Goal: Information Seeking & Learning: Learn about a topic

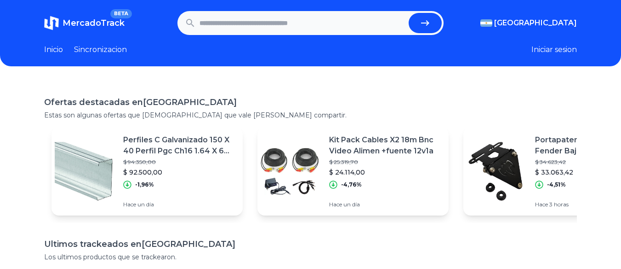
click at [280, 30] on input "text" at bounding box center [303, 23] width 206 height 20
type input "*"
type input "*********"
click at [409, 13] on button "submit" at bounding box center [425, 23] width 33 height 20
click at [92, 23] on span "MercadoTrack" at bounding box center [94, 23] width 62 height 10
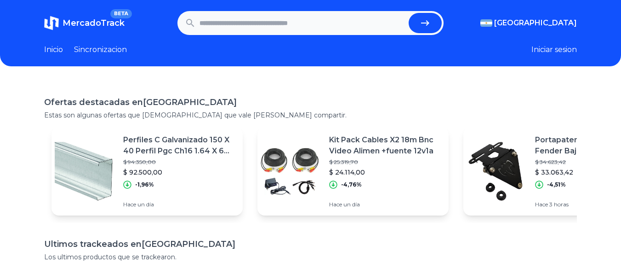
click at [383, 147] on p "Kit Pack Cables X2 18m Bnc Video Alimen +fuente 12v1a" at bounding box center [385, 145] width 112 height 22
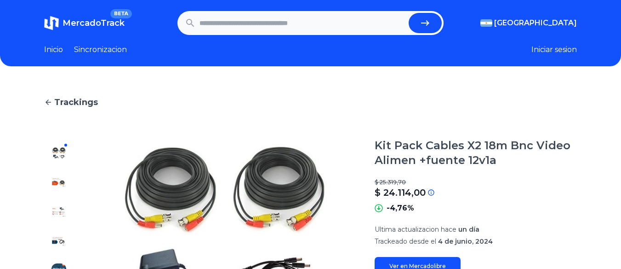
click at [270, 29] on input "text" at bounding box center [303, 23] width 206 height 20
click at [53, 99] on link "Trackings" at bounding box center [310, 102] width 533 height 13
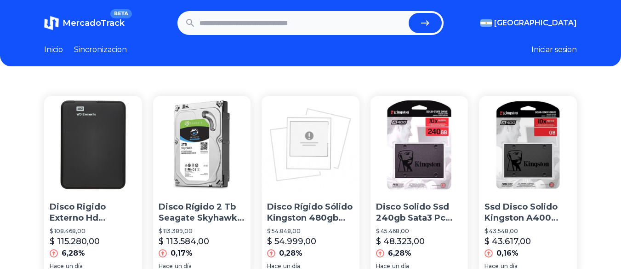
click at [263, 28] on input "text" at bounding box center [303, 23] width 206 height 20
type input "**********"
click at [409, 13] on button "submit" at bounding box center [425, 23] width 33 height 20
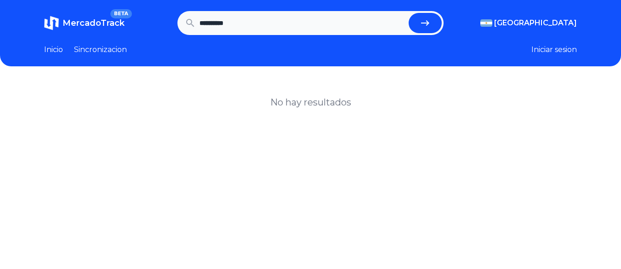
click at [301, 15] on input "**********" at bounding box center [303, 23] width 206 height 20
type input "*********"
click at [409, 13] on button "submit" at bounding box center [425, 23] width 33 height 20
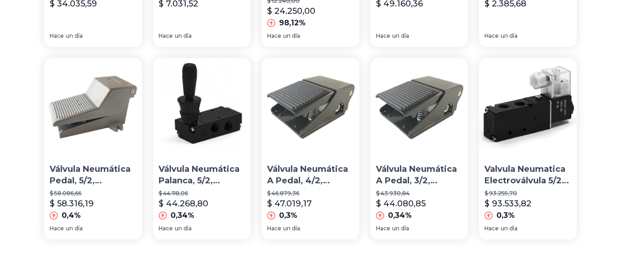
scroll to position [716, 0]
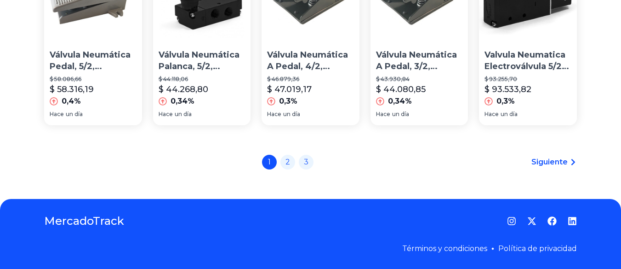
click at [565, 165] on span "Siguiente" at bounding box center [550, 161] width 36 height 11
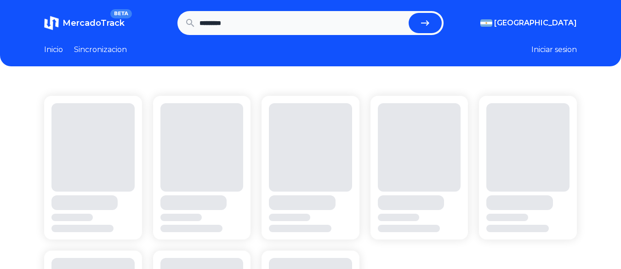
click at [431, 21] on icon "submit" at bounding box center [425, 22] width 11 height 11
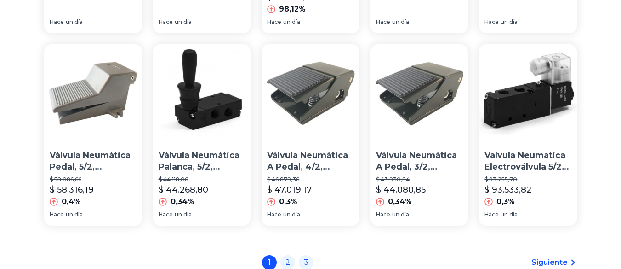
scroll to position [716, 0]
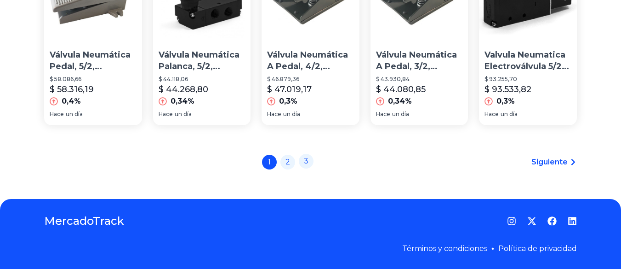
click at [310, 158] on link "3" at bounding box center [306, 161] width 15 height 15
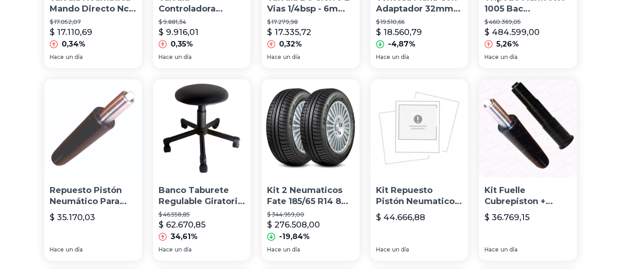
scroll to position [230, 0]
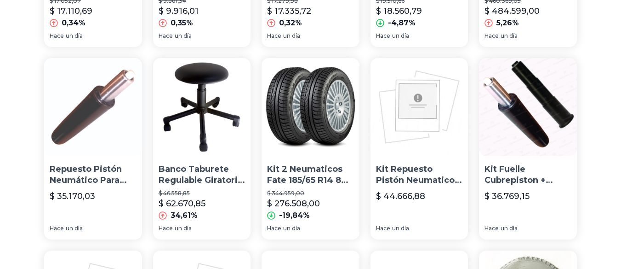
click at [326, 115] on img at bounding box center [311, 107] width 98 height 98
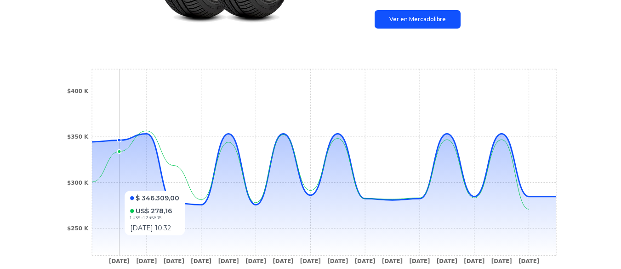
scroll to position [230, 0]
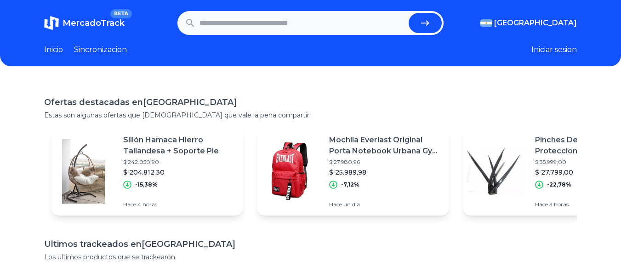
click at [291, 24] on input "text" at bounding box center [303, 23] width 206 height 20
type input "*"
type input "*******"
click at [409, 13] on button "submit" at bounding box center [425, 23] width 33 height 20
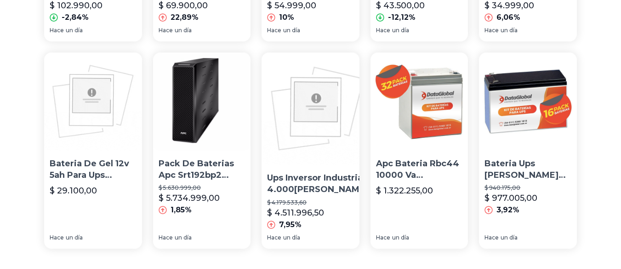
scroll to position [734, 0]
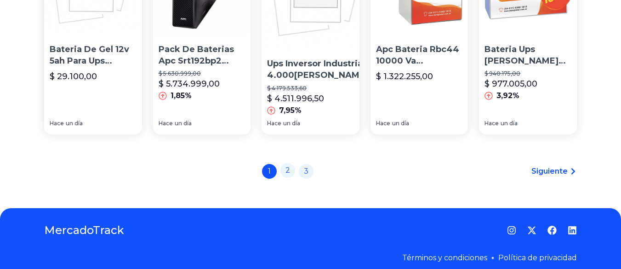
click at [292, 163] on link "2" at bounding box center [288, 170] width 15 height 15
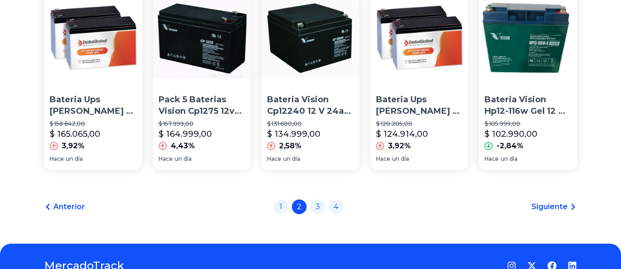
scroll to position [690, 0]
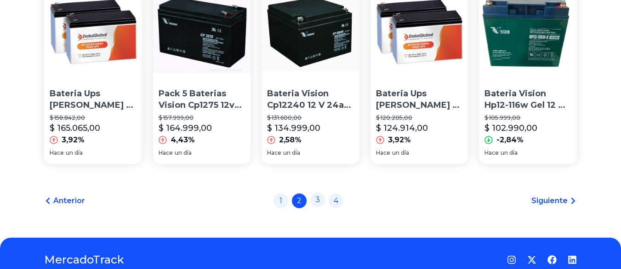
click at [316, 206] on link "3" at bounding box center [317, 199] width 15 height 15
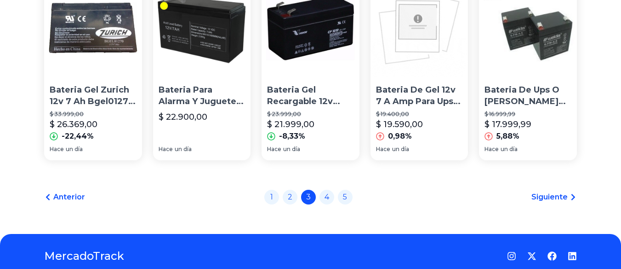
scroll to position [734, 0]
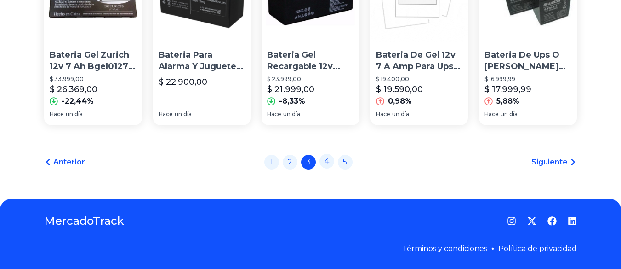
click at [333, 166] on link "4" at bounding box center [327, 161] width 15 height 15
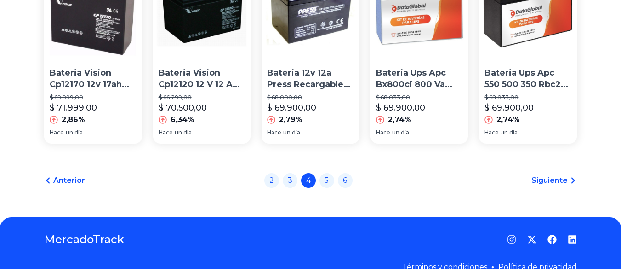
scroll to position [734, 0]
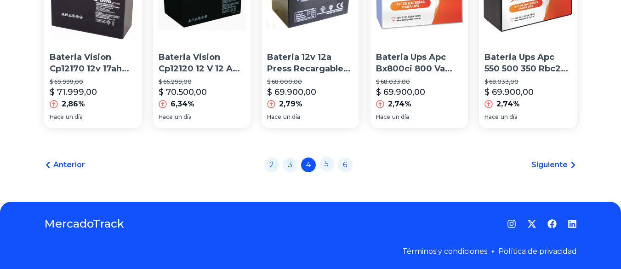
click at [331, 164] on link "5" at bounding box center [327, 163] width 15 height 15
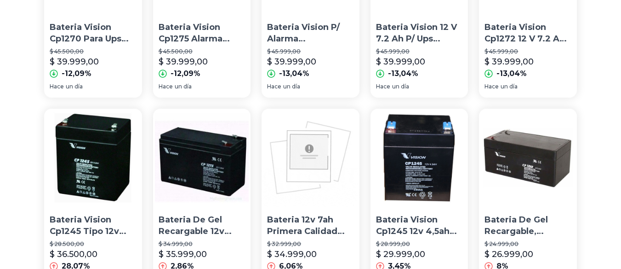
scroll to position [690, 0]
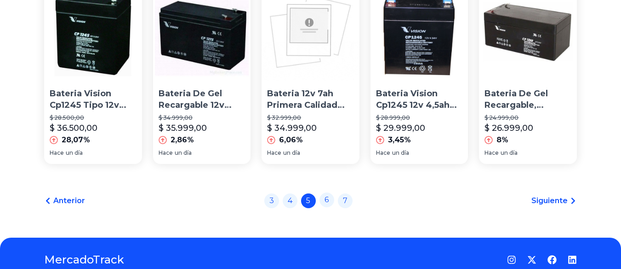
click at [331, 207] on link "6" at bounding box center [327, 199] width 15 height 15
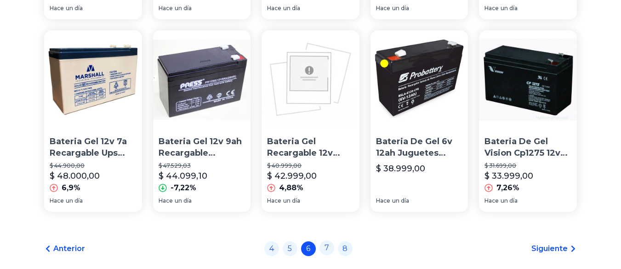
scroll to position [734, 0]
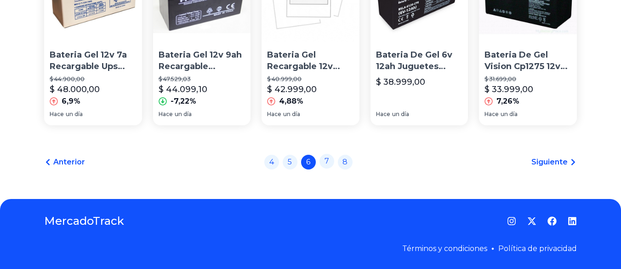
click at [334, 161] on link "7" at bounding box center [327, 161] width 15 height 15
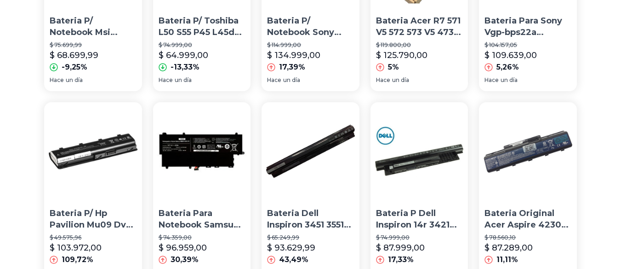
scroll to position [734, 0]
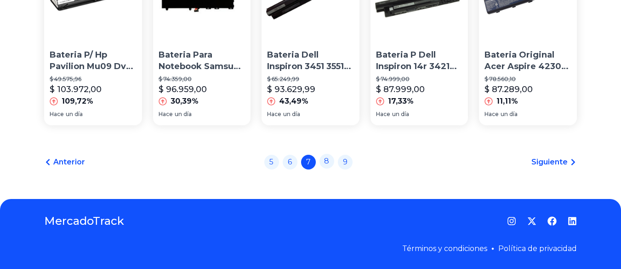
click at [331, 164] on link "8" at bounding box center [327, 161] width 15 height 15
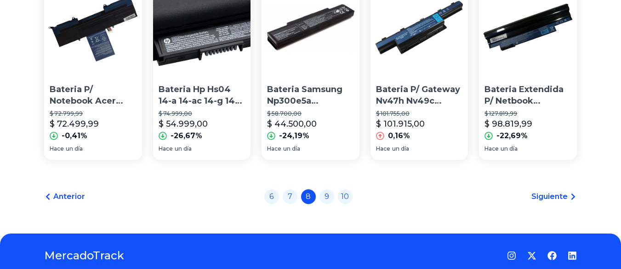
scroll to position [734, 0]
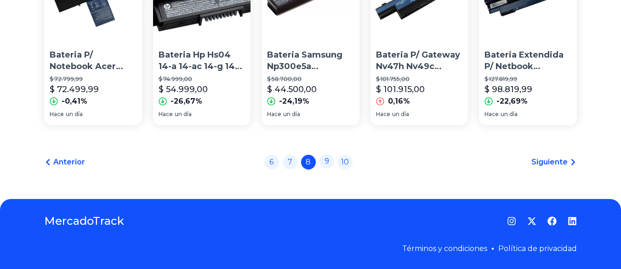
click at [332, 163] on link "9" at bounding box center [327, 161] width 15 height 15
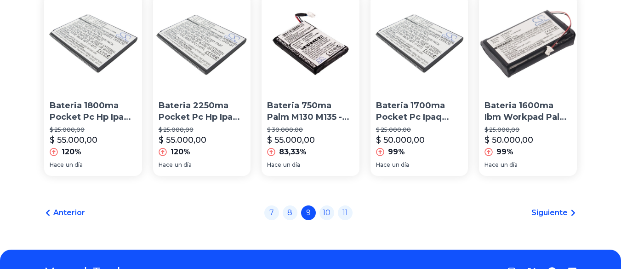
scroll to position [734, 0]
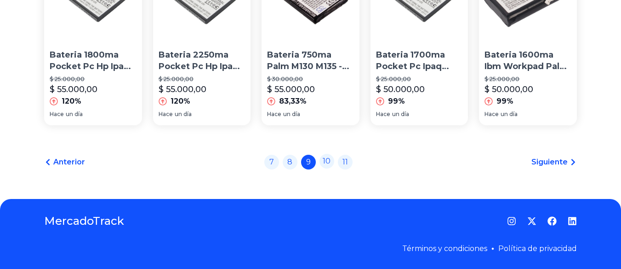
click at [330, 161] on link "10" at bounding box center [327, 161] width 15 height 15
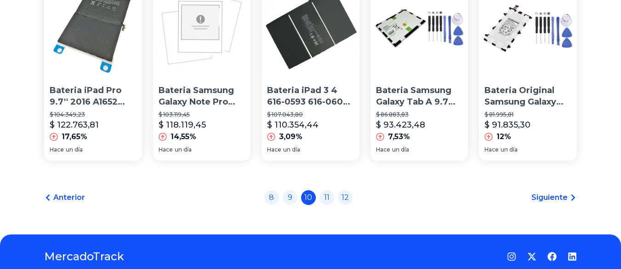
scroll to position [734, 0]
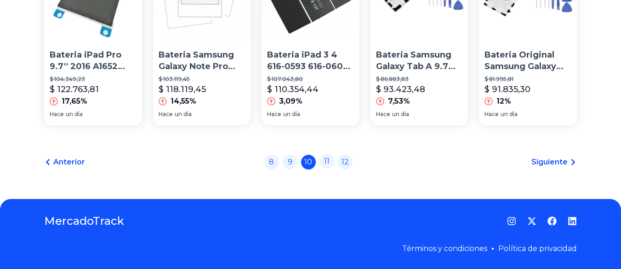
click at [330, 164] on link "11" at bounding box center [327, 161] width 15 height 15
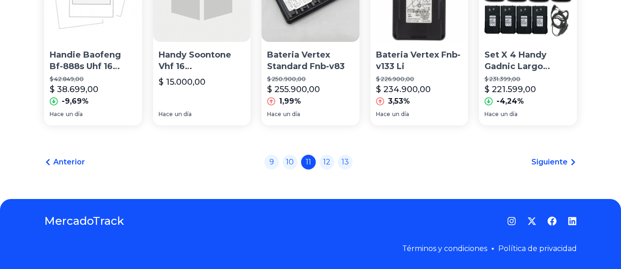
scroll to position [734, 0]
click at [330, 161] on link "12" at bounding box center [327, 161] width 15 height 15
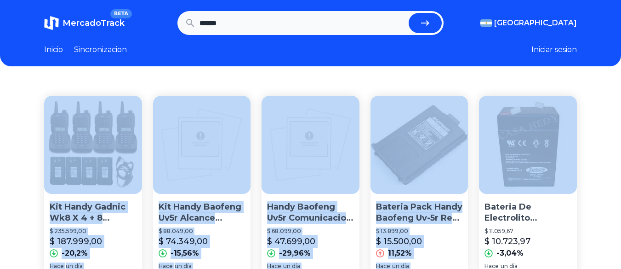
scroll to position [0, 7]
drag, startPoint x: 620, startPoint y: 63, endPoint x: 619, endPoint y: 79, distance: 16.6
click at [605, 42] on header "MercadoTrack BETA [GEOGRAPHIC_DATA] [GEOGRAPHIC_DATA] [GEOGRAPHIC_DATA] [GEOGRA…" at bounding box center [310, 33] width 621 height 66
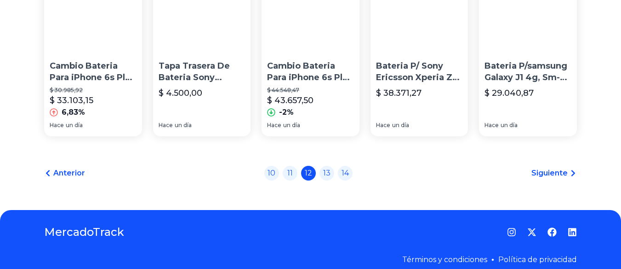
scroll to position [734, 7]
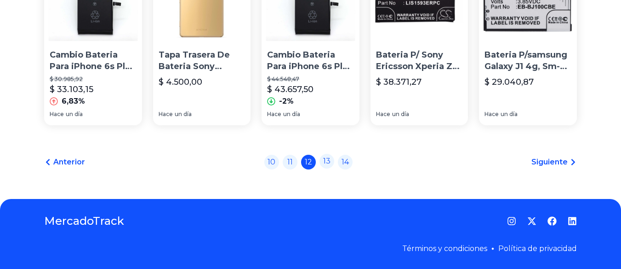
click at [323, 164] on link "13" at bounding box center [327, 161] width 15 height 15
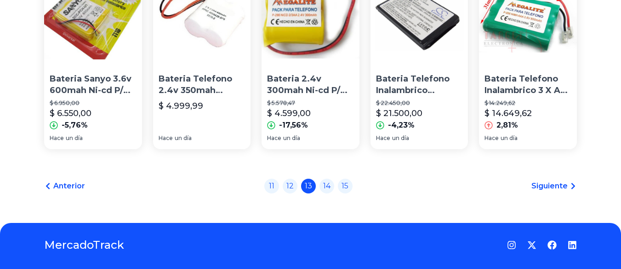
scroll to position [714, 7]
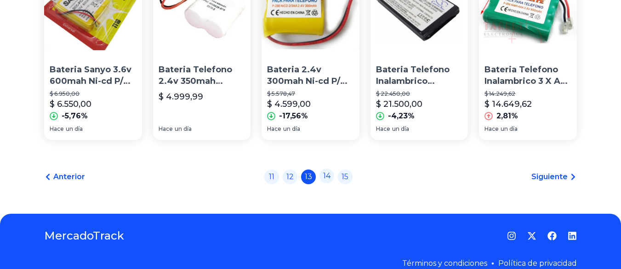
click at [322, 183] on link "14" at bounding box center [327, 175] width 15 height 15
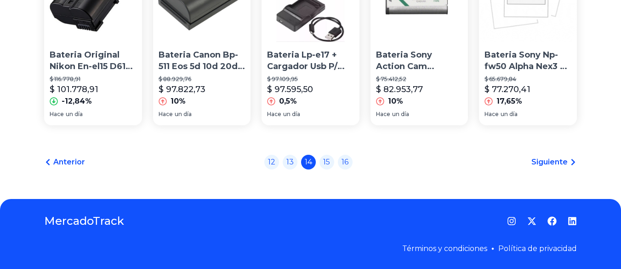
scroll to position [727, 7]
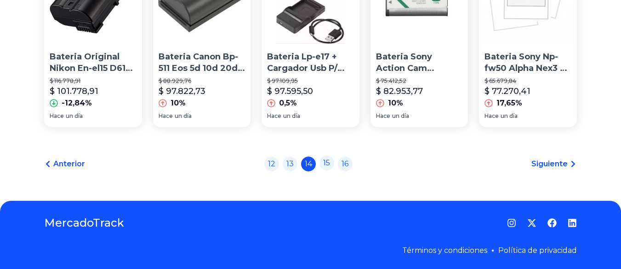
click at [320, 170] on link "15" at bounding box center [327, 162] width 15 height 15
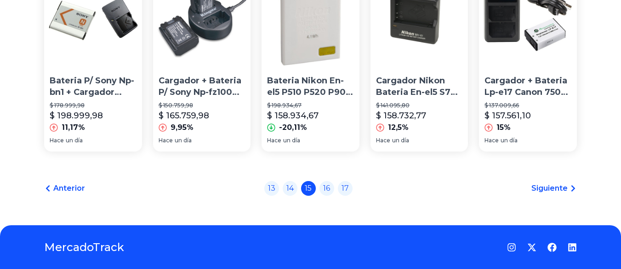
scroll to position [734, 7]
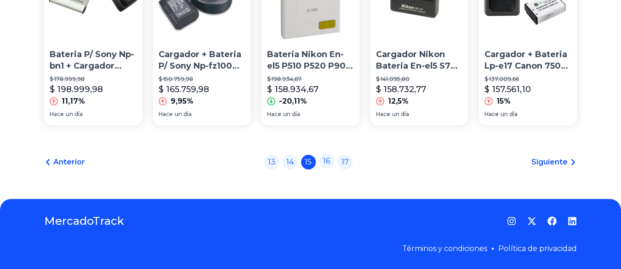
click at [324, 161] on link "16" at bounding box center [327, 161] width 15 height 15
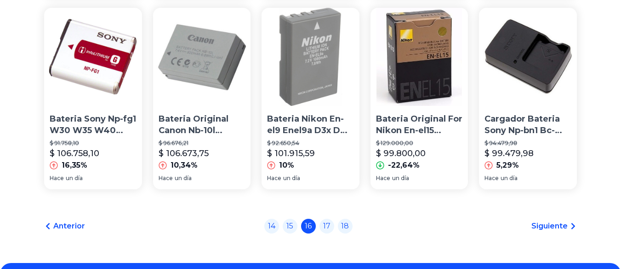
scroll to position [734, 7]
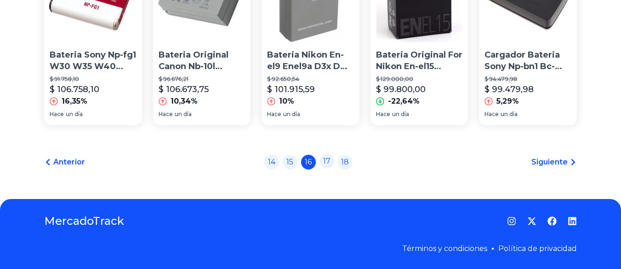
click at [320, 160] on link "17" at bounding box center [327, 161] width 15 height 15
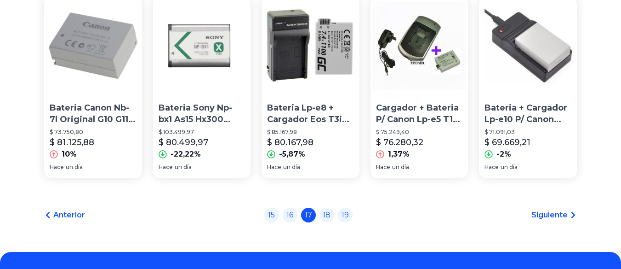
scroll to position [734, 7]
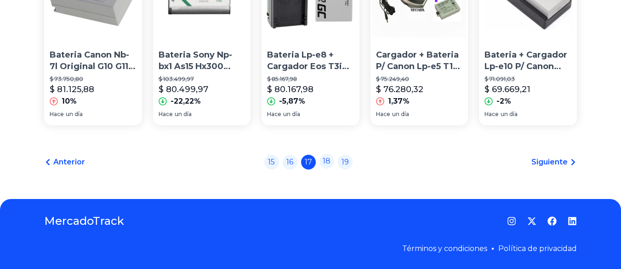
click at [320, 164] on link "18" at bounding box center [327, 161] width 15 height 15
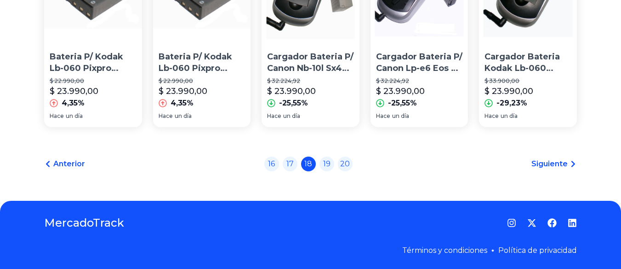
scroll to position [734, 7]
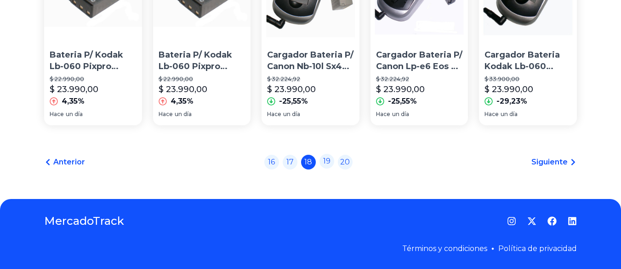
click at [325, 164] on link "19" at bounding box center [327, 161] width 15 height 15
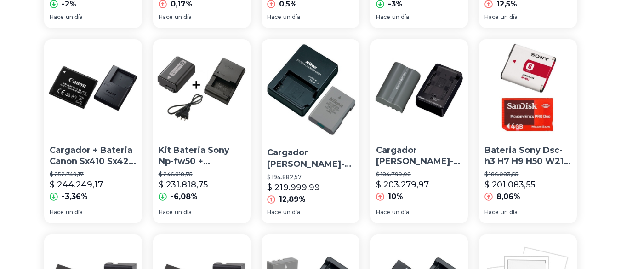
scroll to position [0, 7]
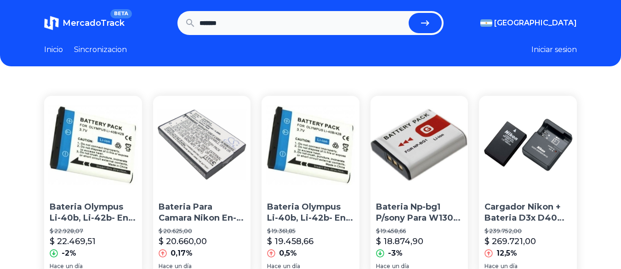
click at [241, 17] on input "*******" at bounding box center [303, 23] width 206 height 20
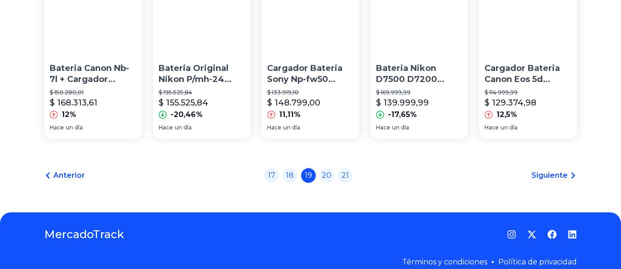
scroll to position [734, 7]
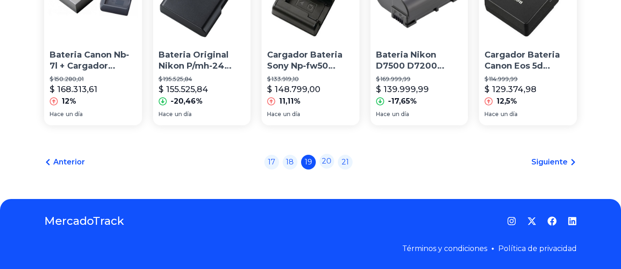
click at [323, 162] on link "20" at bounding box center [327, 161] width 15 height 15
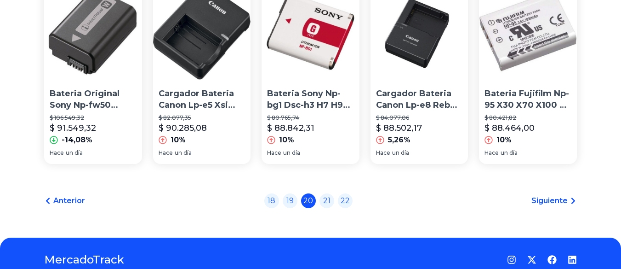
scroll to position [734, 7]
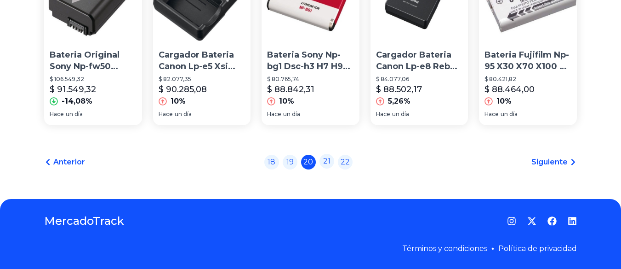
click at [328, 166] on link "21" at bounding box center [327, 161] width 15 height 15
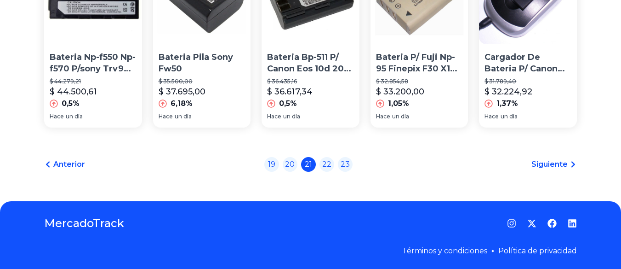
scroll to position [734, 7]
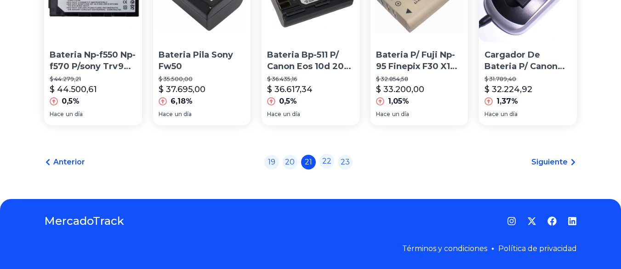
click at [323, 162] on link "22" at bounding box center [327, 161] width 15 height 15
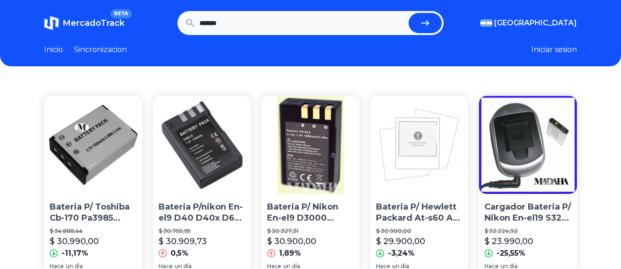
click at [210, 26] on input "*******" at bounding box center [303, 23] width 206 height 20
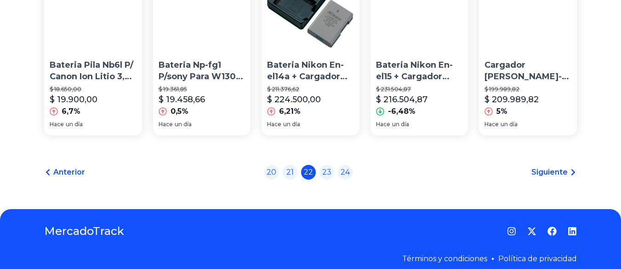
scroll to position [734, 7]
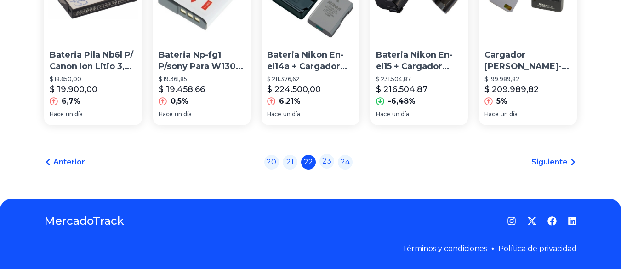
click at [325, 162] on link "23" at bounding box center [327, 161] width 15 height 15
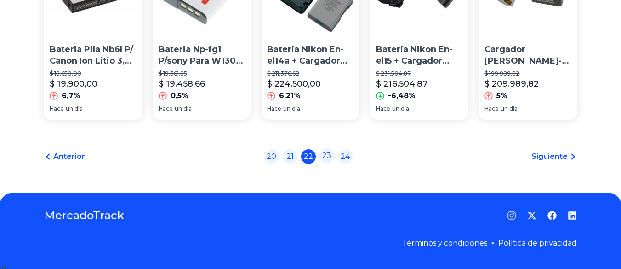
scroll to position [0, 7]
